Goal: Navigation & Orientation: Find specific page/section

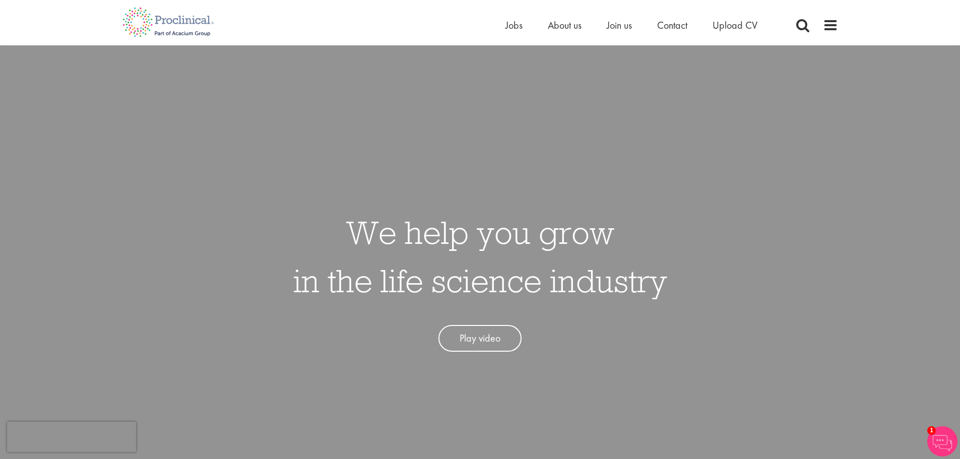
click at [512, 17] on div "Home Jobs About us Join us Contact Upload CV" at bounding box center [476, 19] width 723 height 38
click at [514, 24] on span "Jobs" at bounding box center [513, 25] width 17 height 13
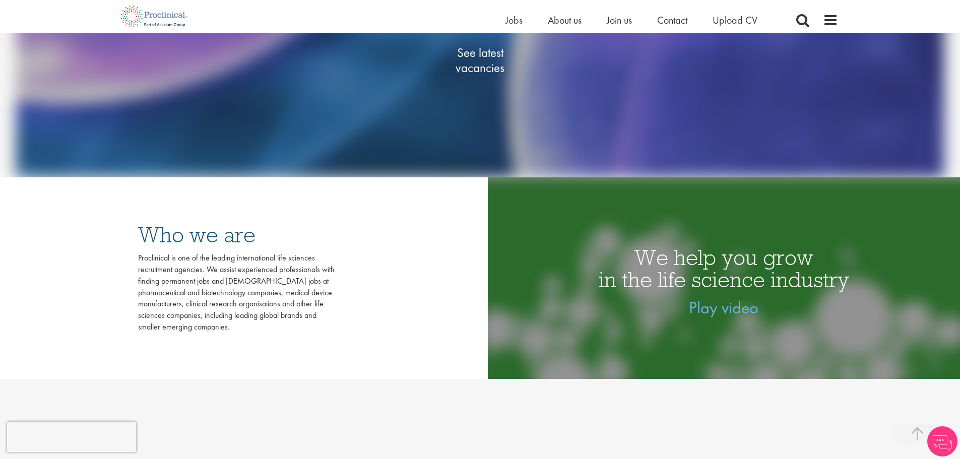
scroll to position [264, 0]
click at [461, 55] on span "See latest vacancies" at bounding box center [480, 60] width 101 height 30
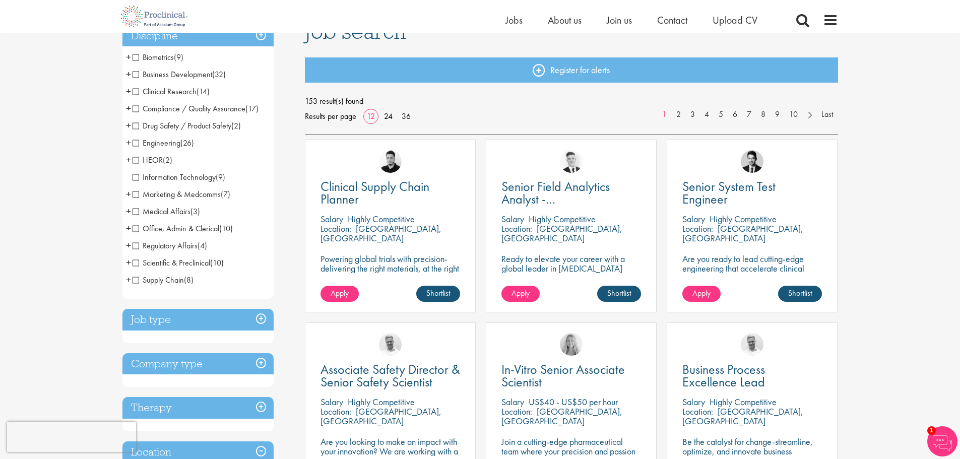
scroll to position [87, 0]
